Goal: Use online tool/utility: Use online tool/utility

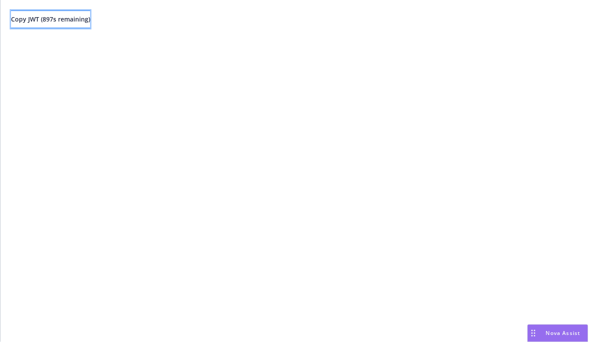
click at [83, 12] on button "Copy JWT ( 897 s remaining)" at bounding box center [50, 20] width 79 height 18
click at [81, 22] on span "Copy JWT ( 898 s remaining)" at bounding box center [50, 19] width 79 height 8
click at [75, 18] on span "Copy JWT ( 656 s remaining)" at bounding box center [50, 19] width 79 height 8
click at [72, 13] on button "Copy JWT ( 550 s remaining)" at bounding box center [50, 20] width 79 height 18
